Goal: Navigation & Orientation: Find specific page/section

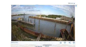
scroll to position [20, 0]
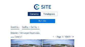
click at [32, 13] on div "Cameras" at bounding box center [34, 14] width 13 height 4
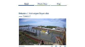
scroll to position [33, 0]
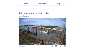
click at [36, 29] on img at bounding box center [42, 31] width 47 height 27
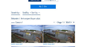
scroll to position [20, 0]
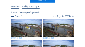
click at [26, 29] on img at bounding box center [27, 28] width 32 height 18
